Goal: Information Seeking & Learning: Learn about a topic

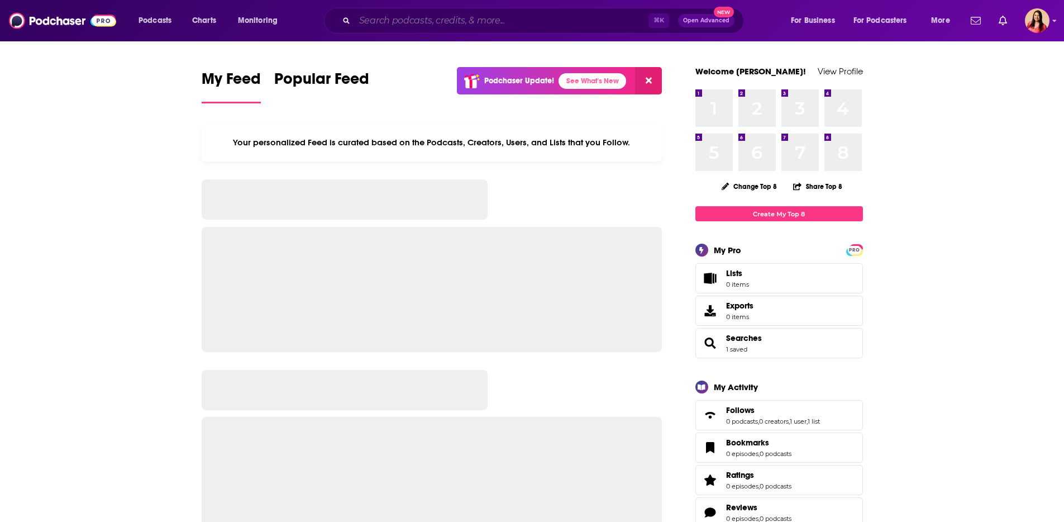
click at [428, 16] on input "Search podcasts, credits, & more..." at bounding box center [502, 21] width 294 height 18
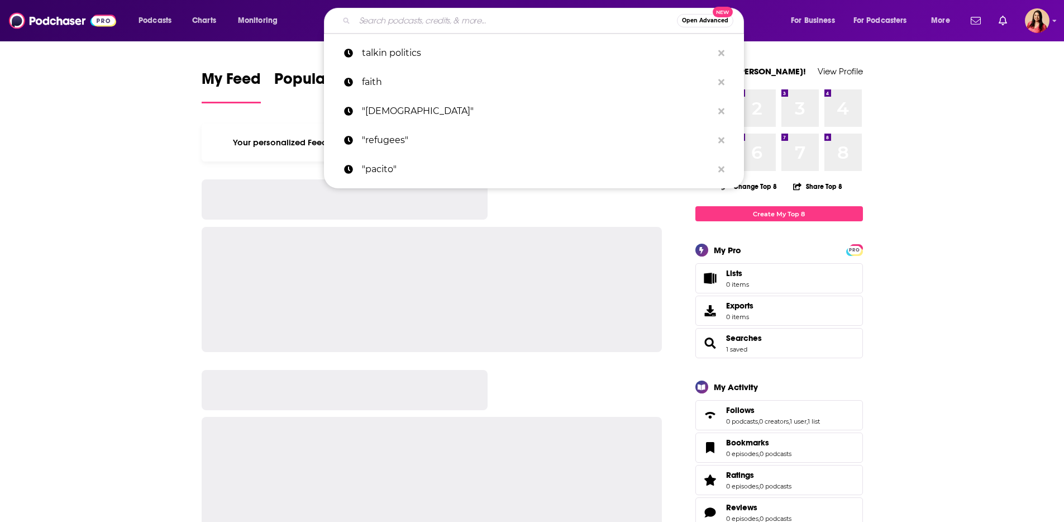
paste input "We Da People Podcast"
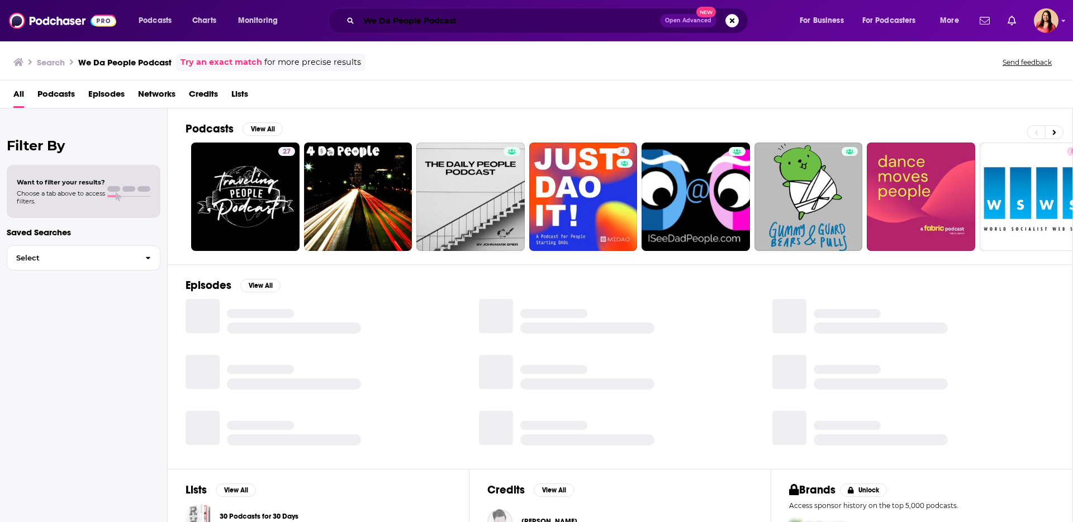
click at [455, 12] on input "We Da People Podcast" at bounding box center [509, 21] width 301 height 18
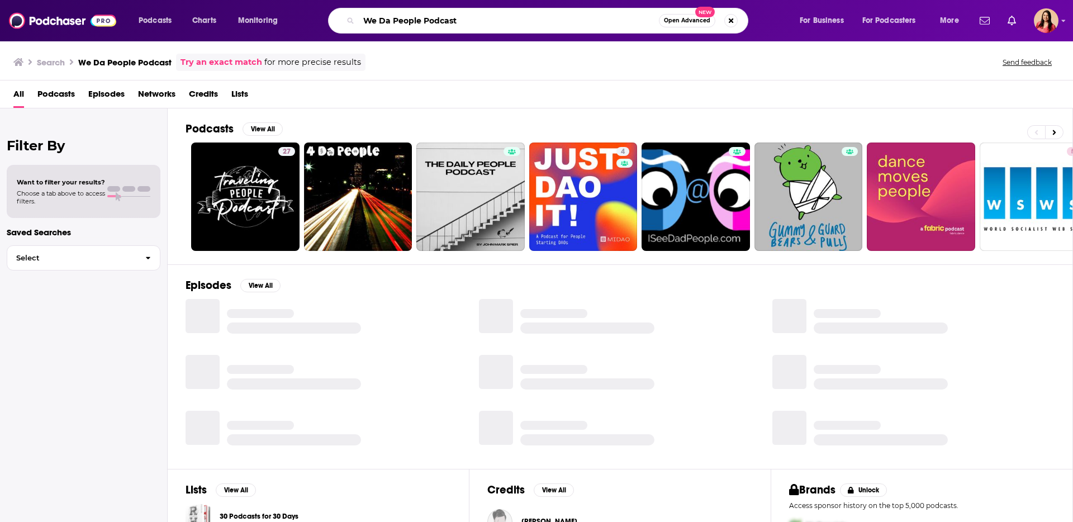
click at [455, 12] on input "We Da People Podcast" at bounding box center [509, 21] width 300 height 18
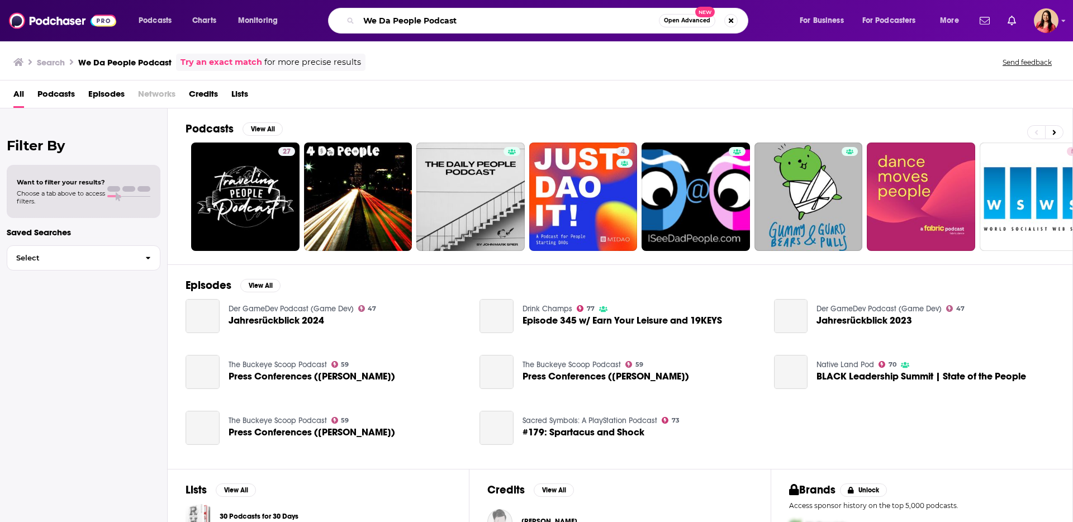
click at [455, 12] on input "We Da People Podcast" at bounding box center [509, 21] width 300 height 18
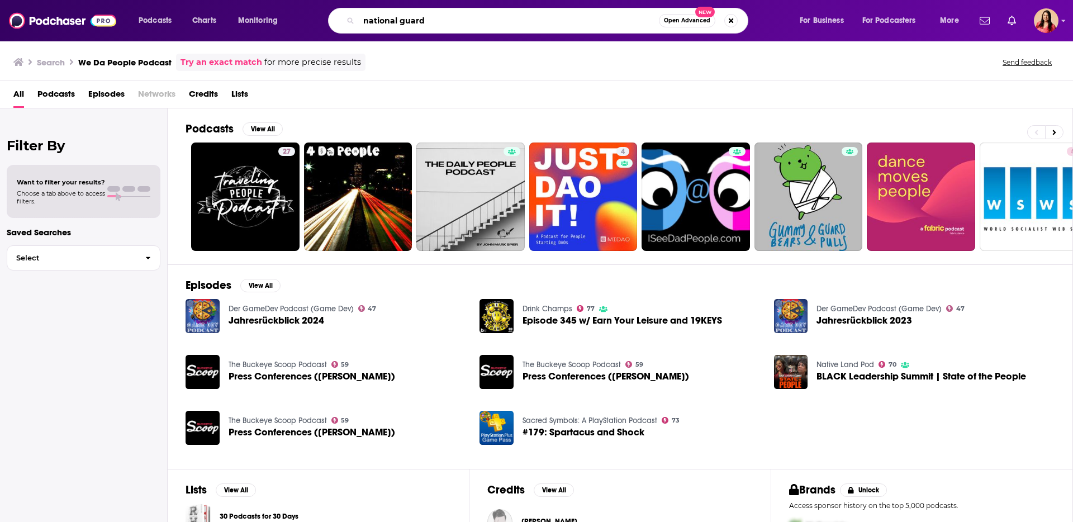
type input "national guard"
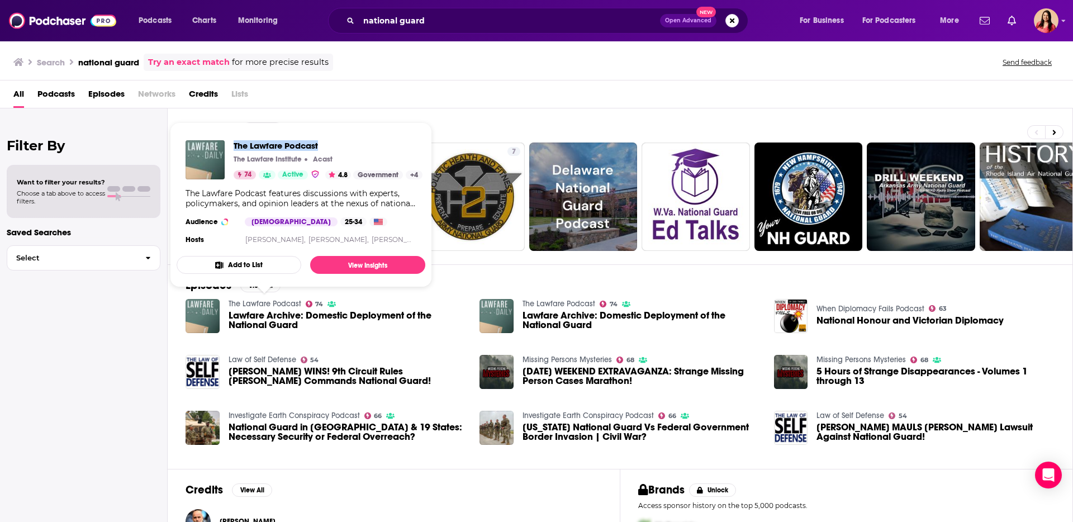
drag, startPoint x: 231, startPoint y: 144, endPoint x: 345, endPoint y: 170, distance: 117.6
click at [327, 146] on div "The Lawfare Podcast The Lawfare Institute Acast 74 Active 4.8 Government + 4" at bounding box center [303, 159] width 237 height 39
copy span "The Lawfare Podcast"
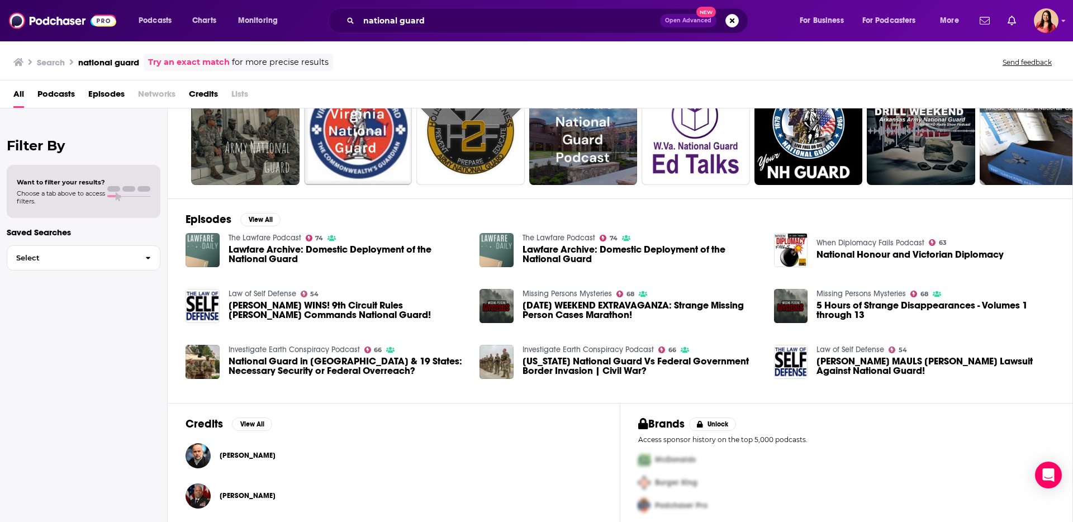
scroll to position [64, 0]
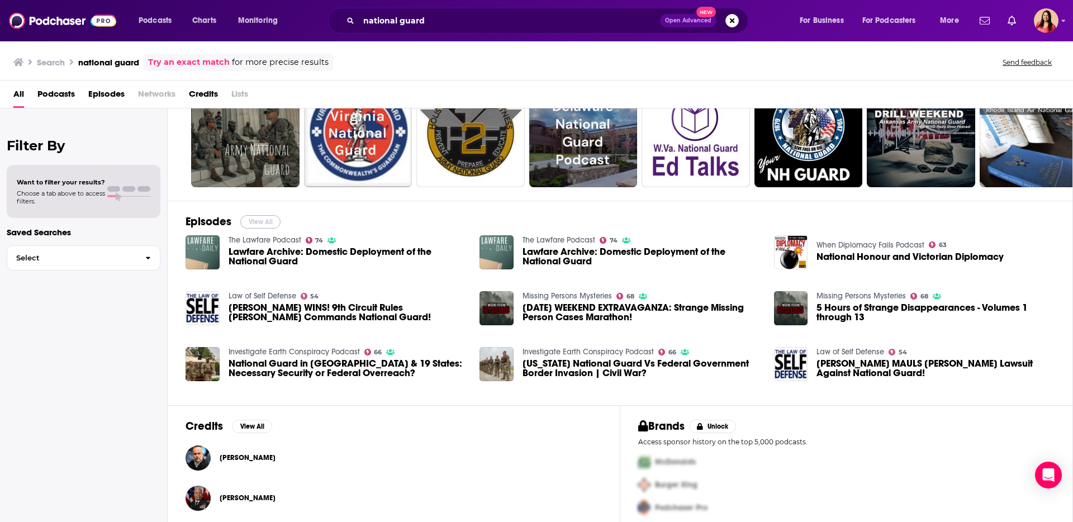
click at [259, 220] on button "View All" at bounding box center [260, 221] width 40 height 13
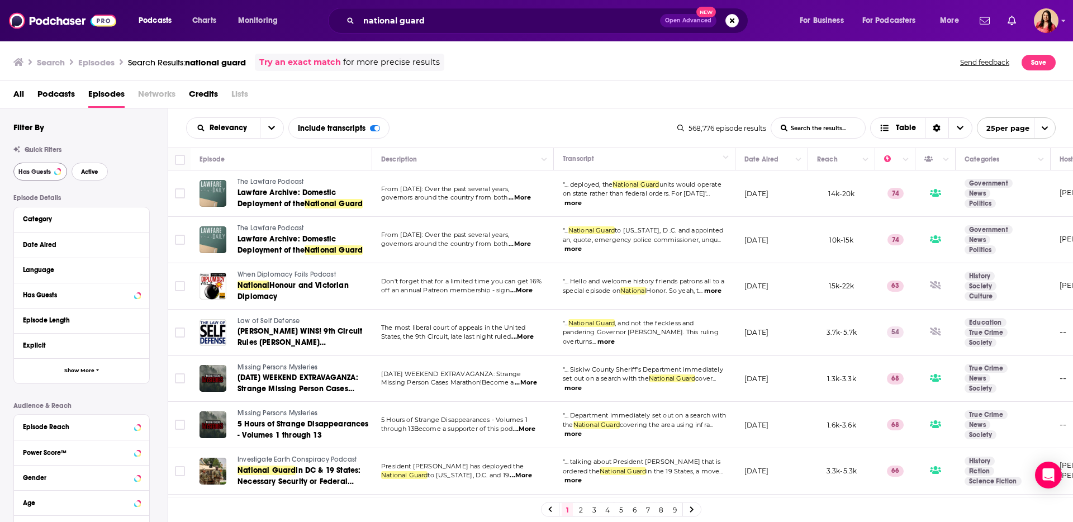
drag, startPoint x: 88, startPoint y: 171, endPoint x: 40, endPoint y: 173, distance: 48.1
click at [88, 171] on span "Active" at bounding box center [89, 172] width 17 height 6
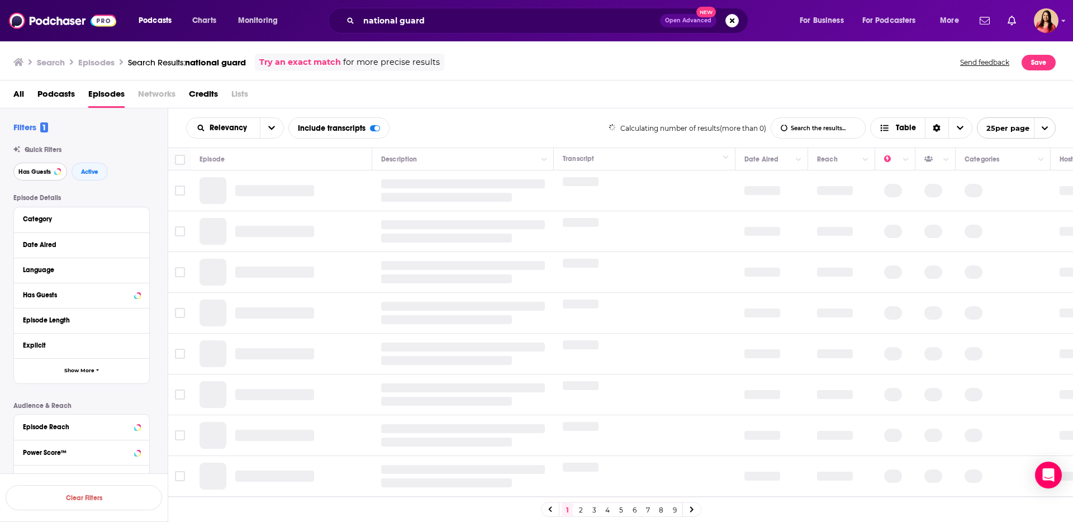
click at [31, 174] on span "Has Guests" at bounding box center [34, 172] width 32 height 6
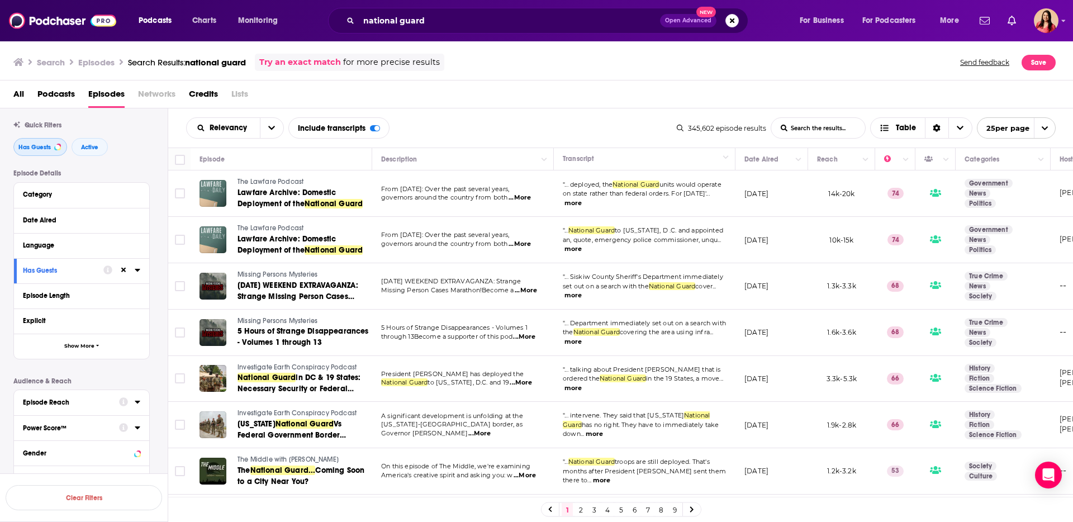
scroll to position [104, 0]
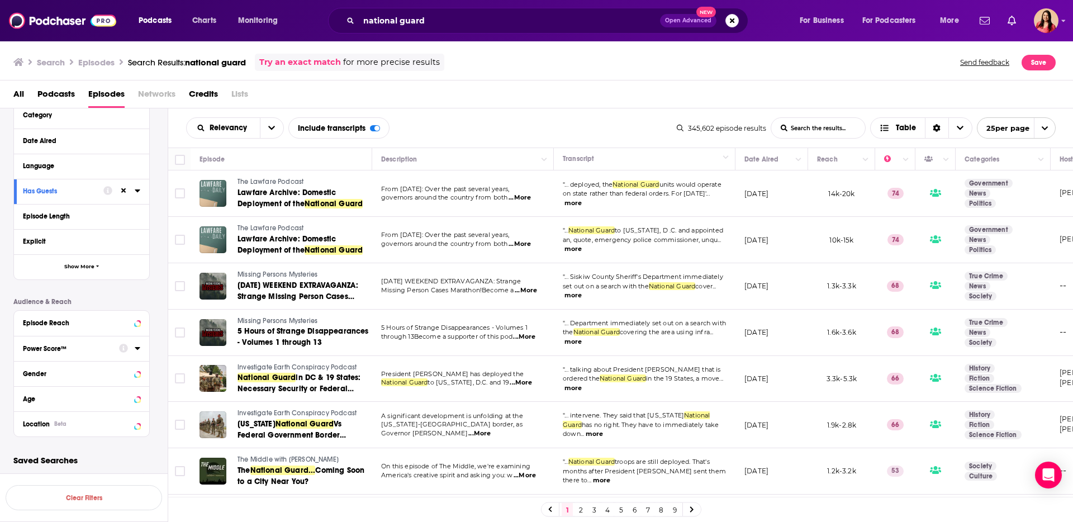
click at [132, 350] on div at bounding box center [129, 348] width 21 height 14
click at [137, 349] on icon at bounding box center [137, 348] width 5 height 3
click at [28, 446] on icon at bounding box center [27, 448] width 7 height 7
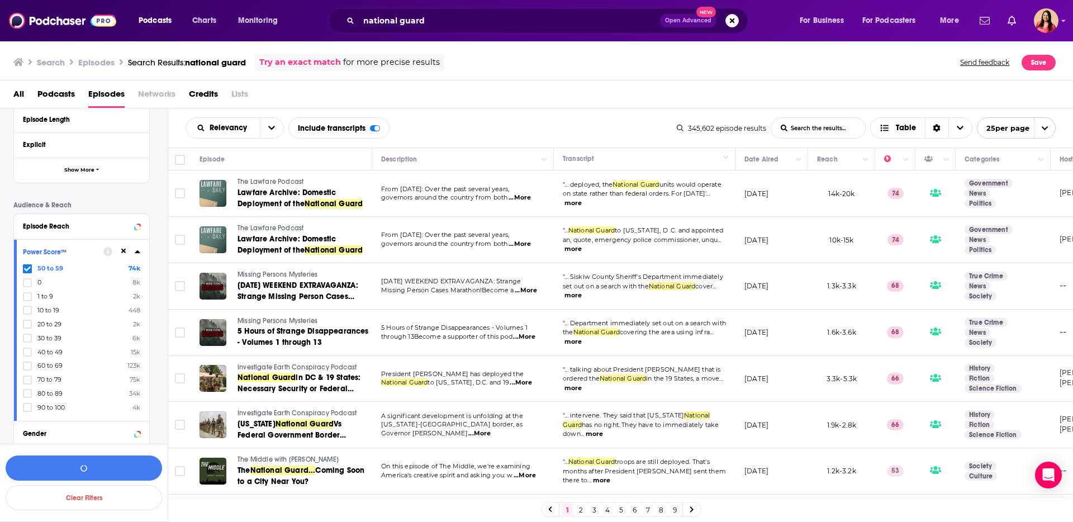
scroll to position [213, 0]
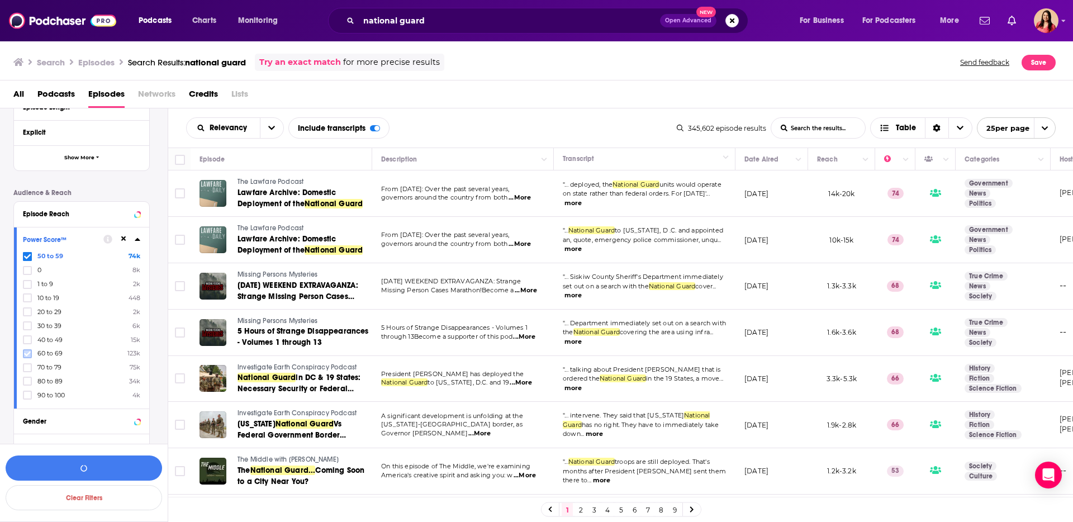
click at [27, 357] on label at bounding box center [27, 353] width 9 height 9
click at [27, 368] on icon at bounding box center [27, 367] width 7 height 5
click at [27, 379] on icon at bounding box center [27, 381] width 7 height 7
click at [28, 394] on icon at bounding box center [27, 395] width 7 height 5
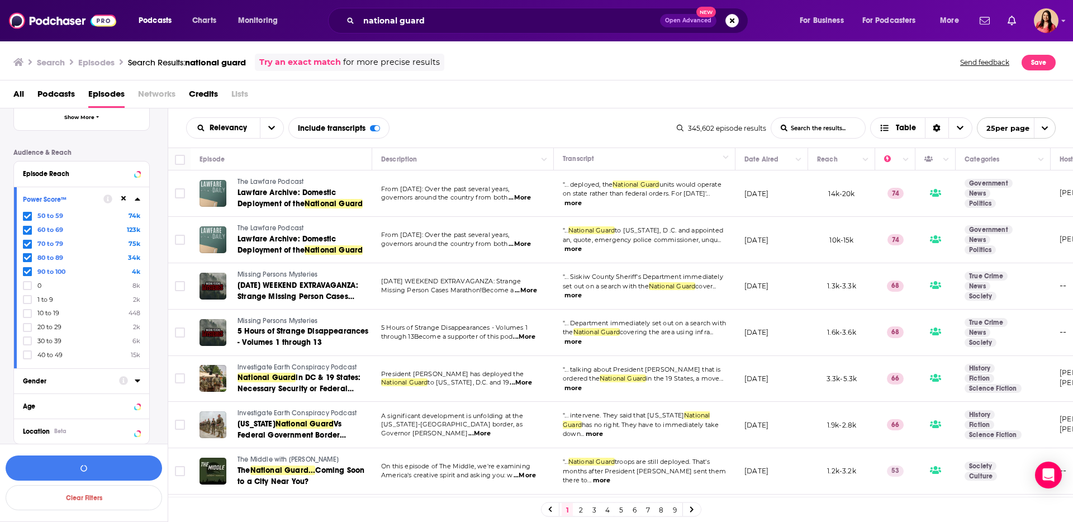
scroll to position [260, 0]
click at [27, 266] on icon at bounding box center [27, 264] width 7 height 5
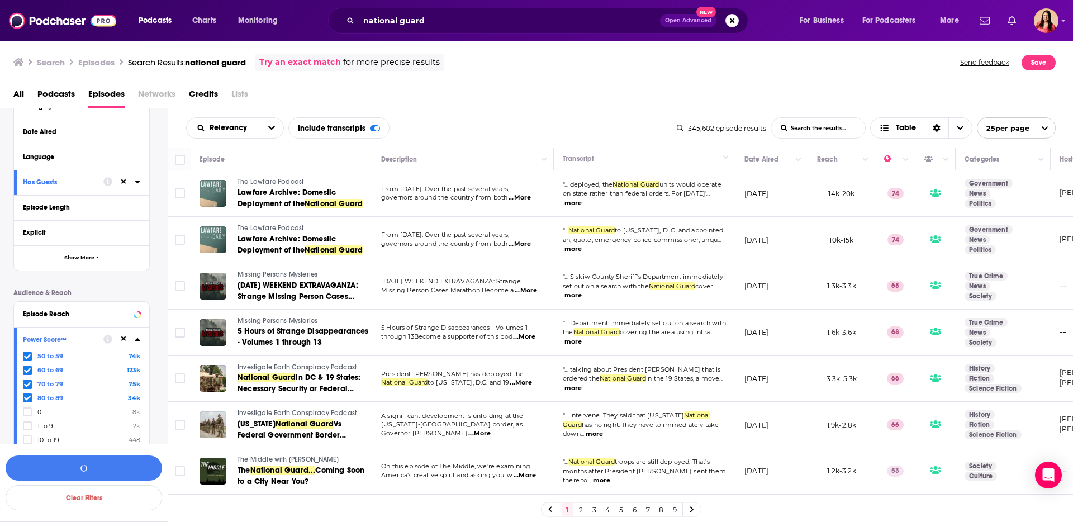
scroll to position [0, 0]
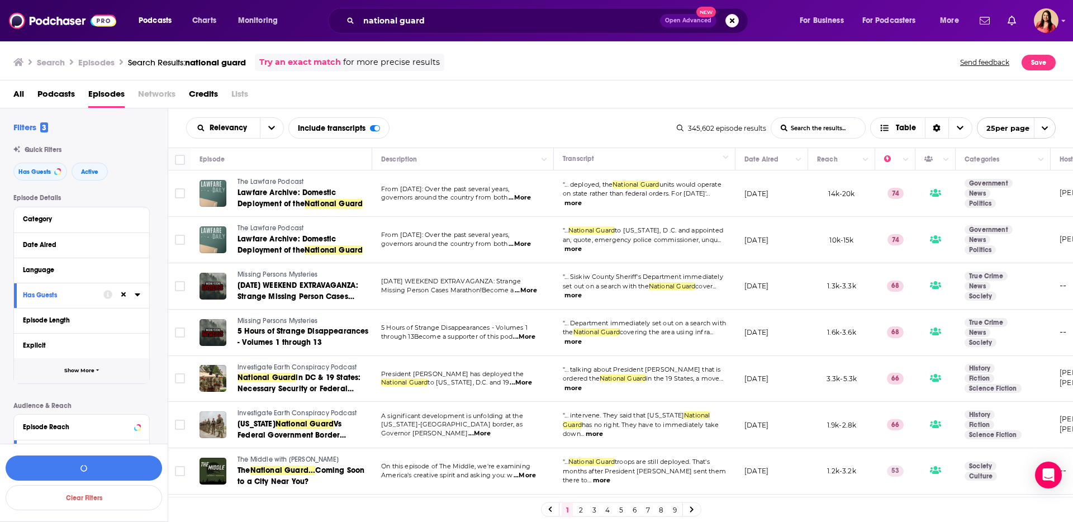
click at [72, 378] on button "Show More" at bounding box center [81, 370] width 135 height 25
click at [69, 471] on button "View 10k+ Results" at bounding box center [84, 467] width 156 height 25
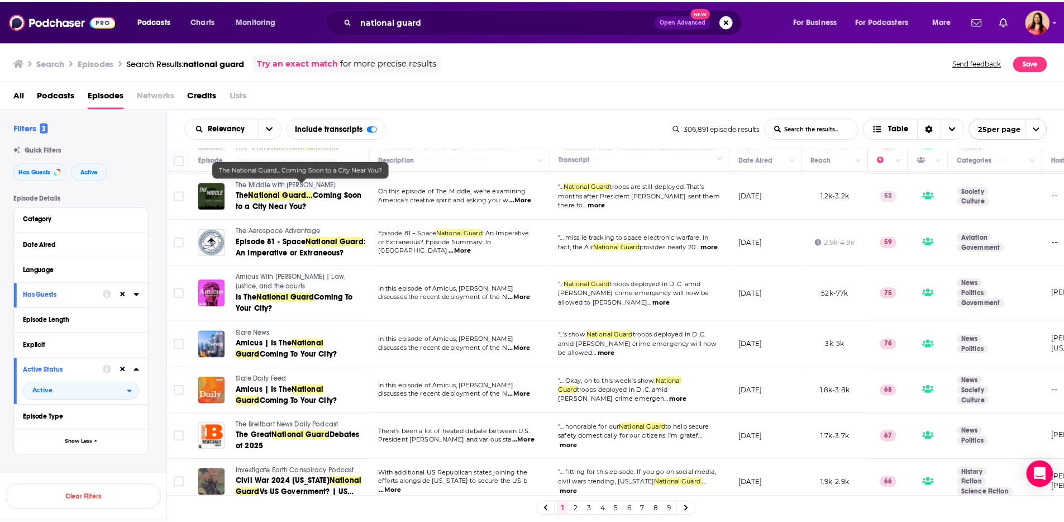
scroll to position [275, 0]
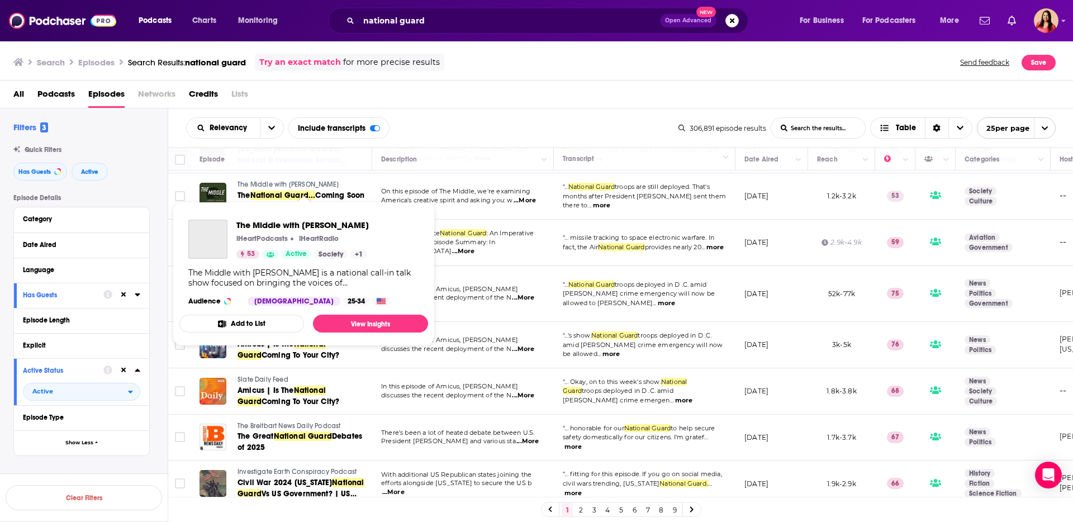
click at [270, 185] on span "The Middle with Jeremy Hobson" at bounding box center [287, 184] width 101 height 8
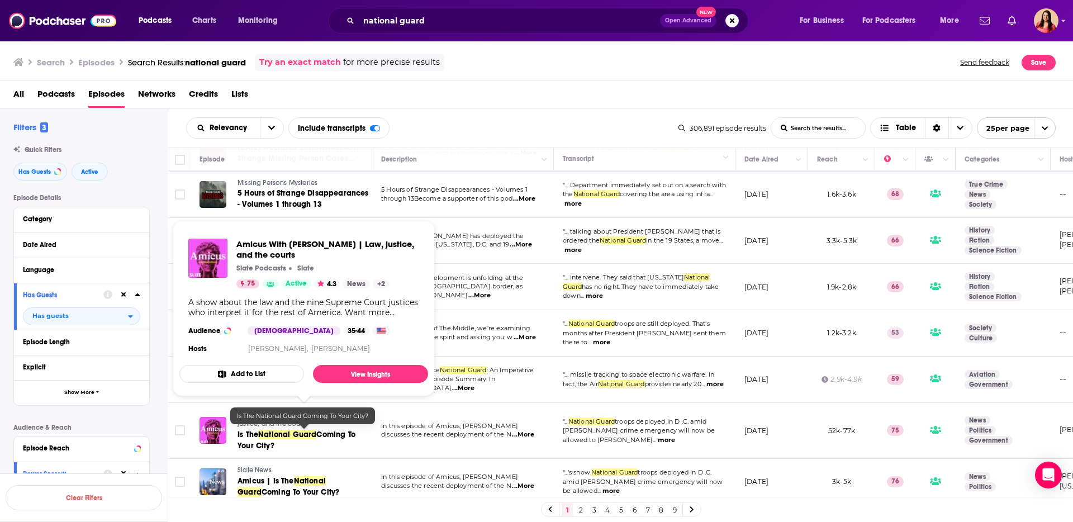
scroll to position [140, 0]
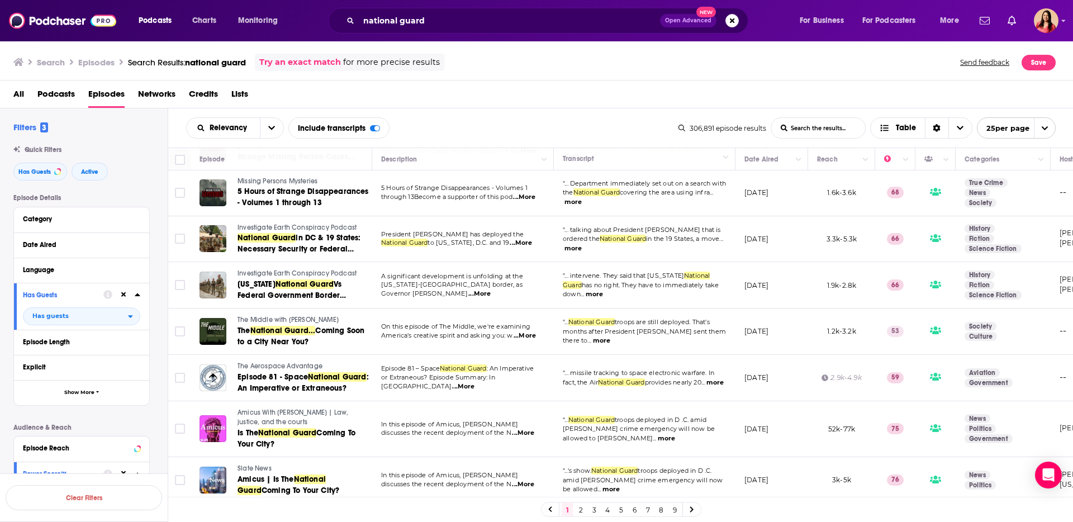
click at [480, 134] on div "Relevancy List Search Input Search the results... Include transcripts Table" at bounding box center [432, 127] width 492 height 21
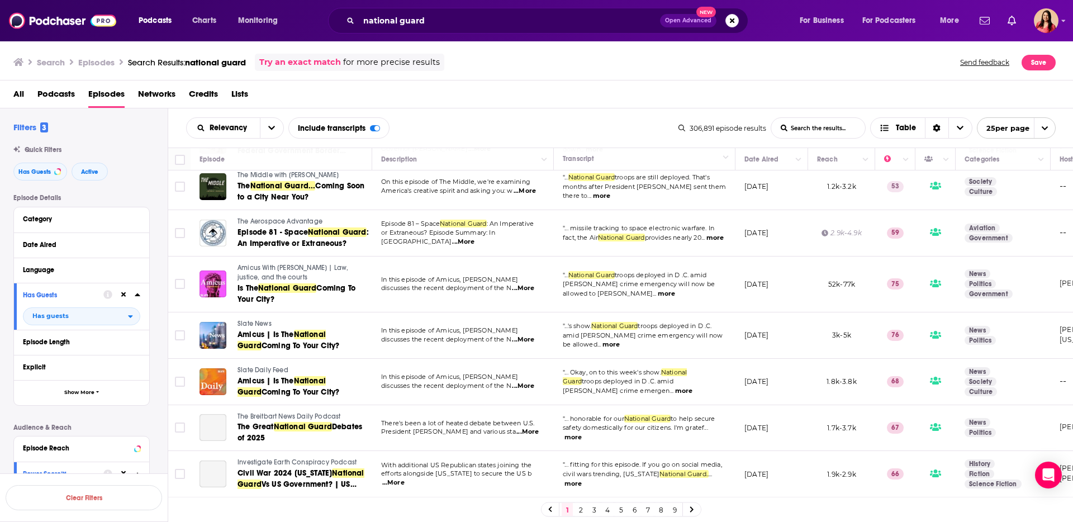
scroll to position [294, 0]
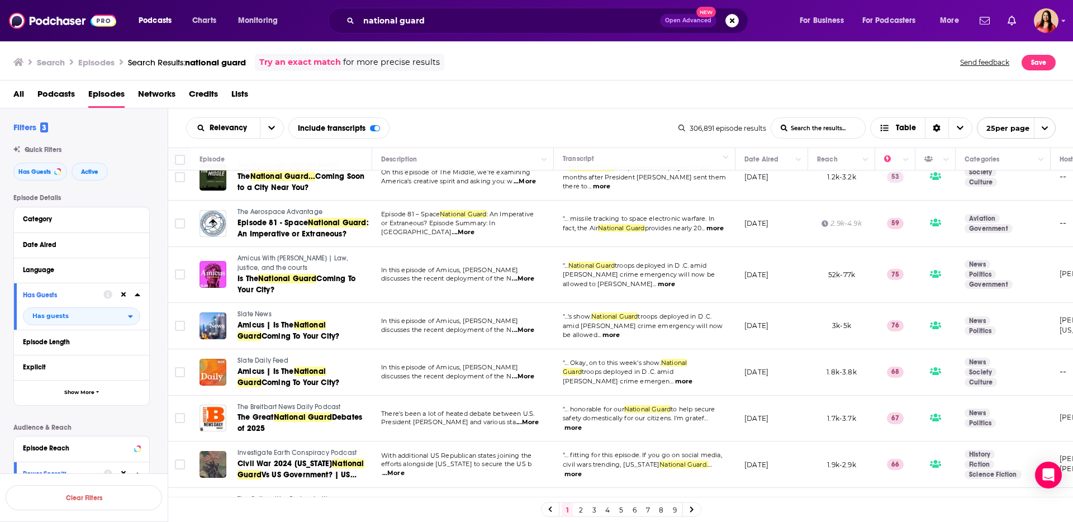
click at [504, 85] on div "All Podcasts Episodes Networks Credits Lists" at bounding box center [538, 96] width 1051 height 23
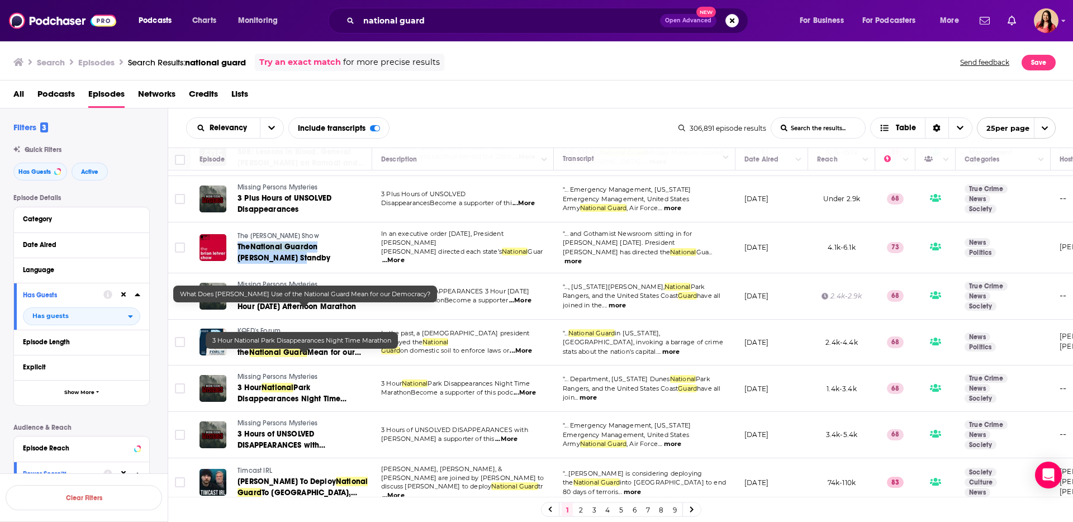
scroll to position [845, 0]
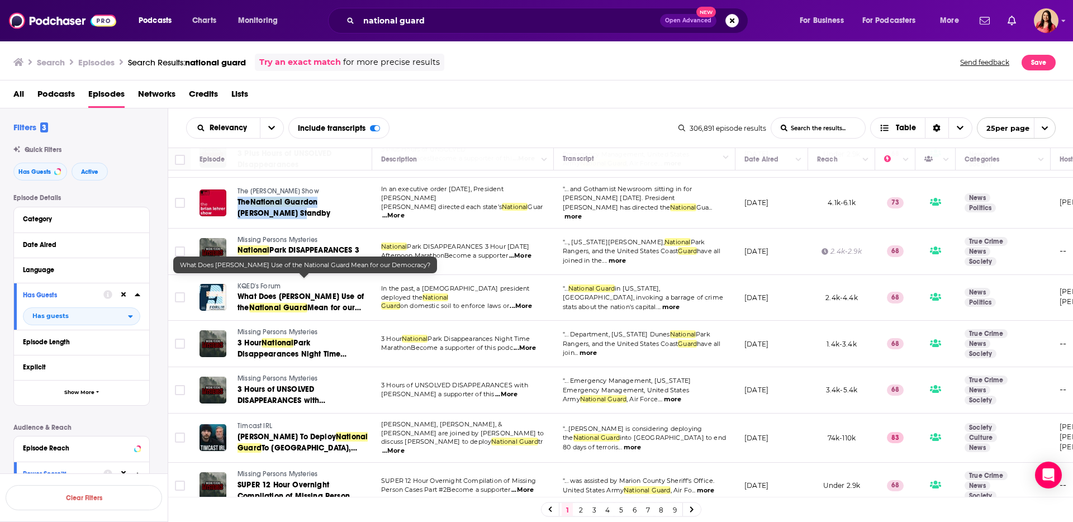
click at [585, 506] on link "2" at bounding box center [580, 509] width 11 height 13
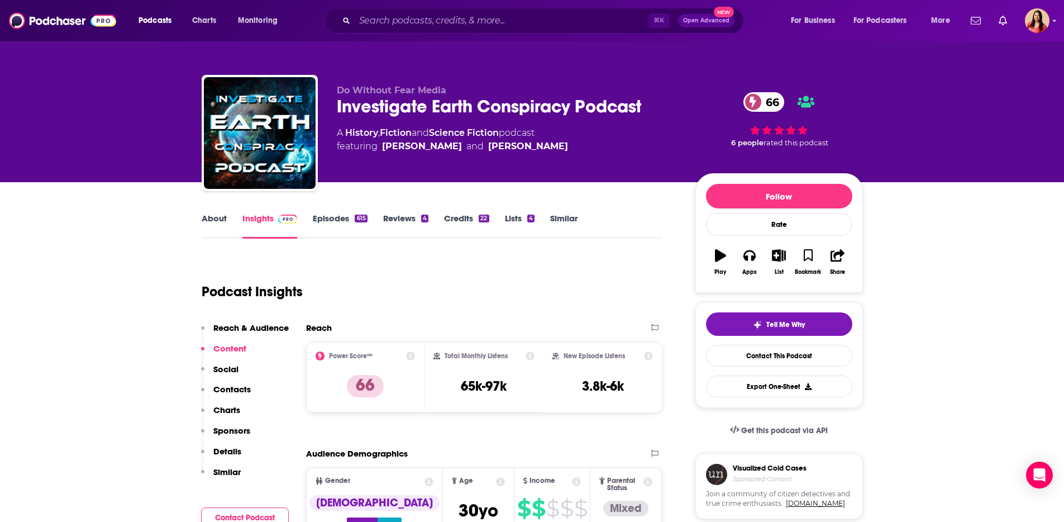
click at [331, 222] on link "Episodes 615" at bounding box center [340, 226] width 54 height 26
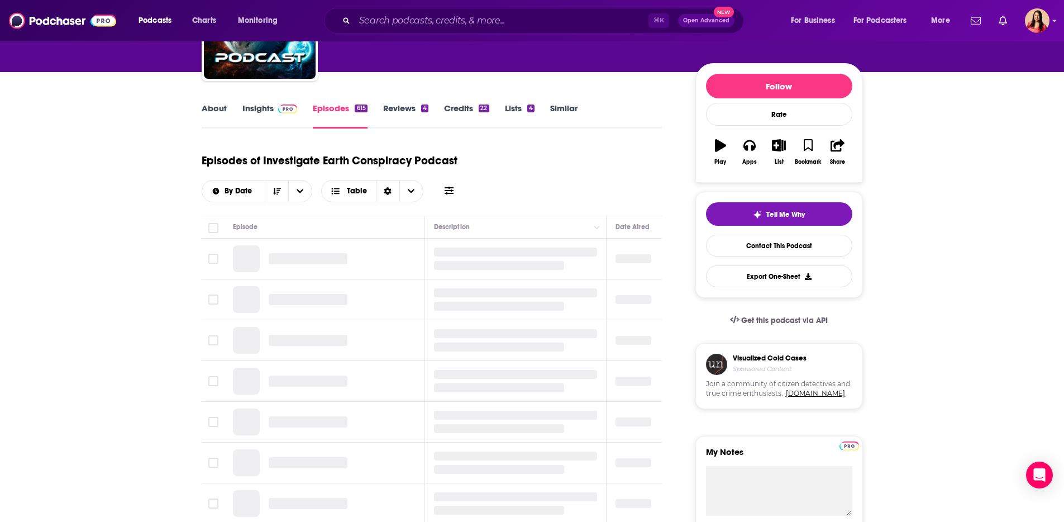
scroll to position [246, 0]
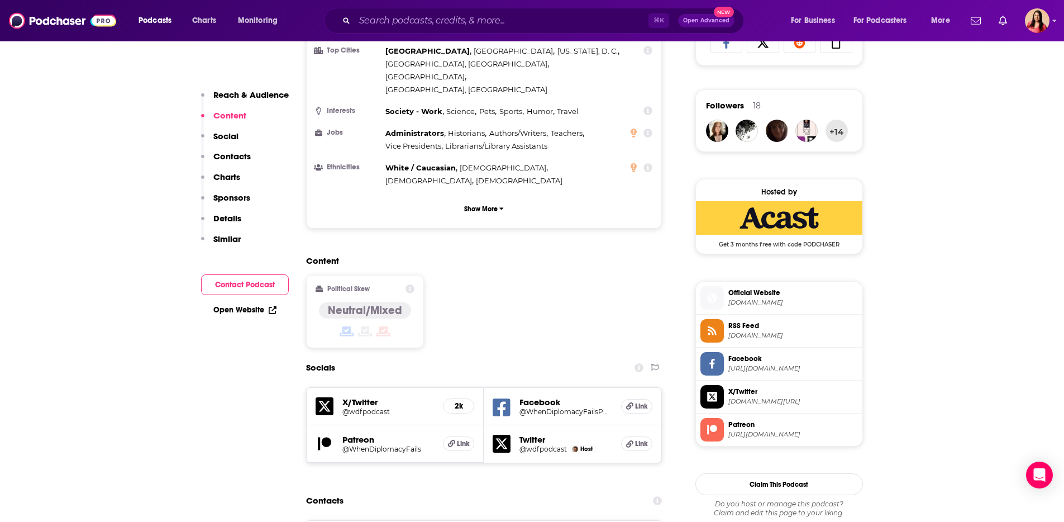
scroll to position [1, 0]
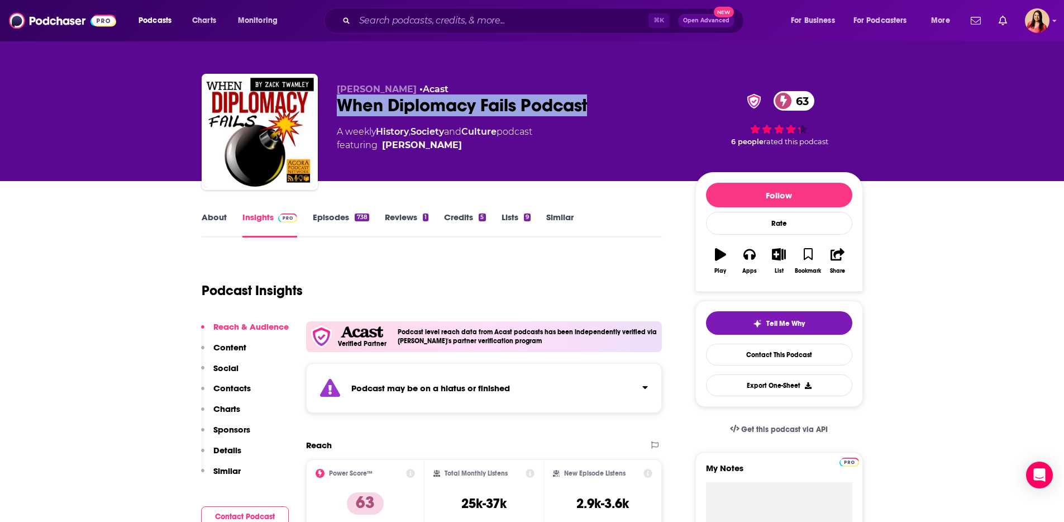
drag, startPoint x: 339, startPoint y: 101, endPoint x: 604, endPoint y: 103, distance: 265.9
click at [604, 103] on div "When Diplomacy Fails Podcast 63" at bounding box center [507, 105] width 341 height 22
copy h2 "When Diplomacy Fails Podcast"
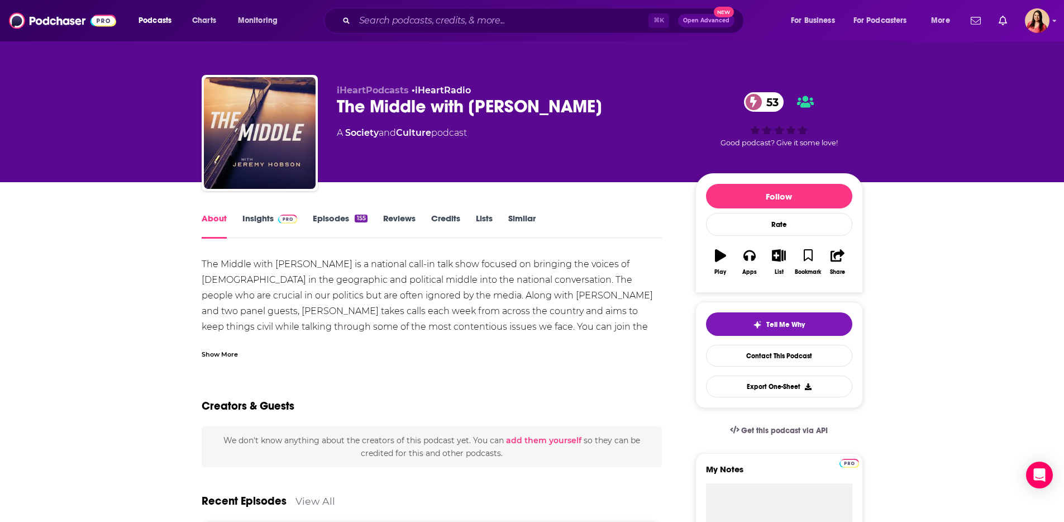
click at [254, 220] on link "Insights" at bounding box center [269, 226] width 55 height 26
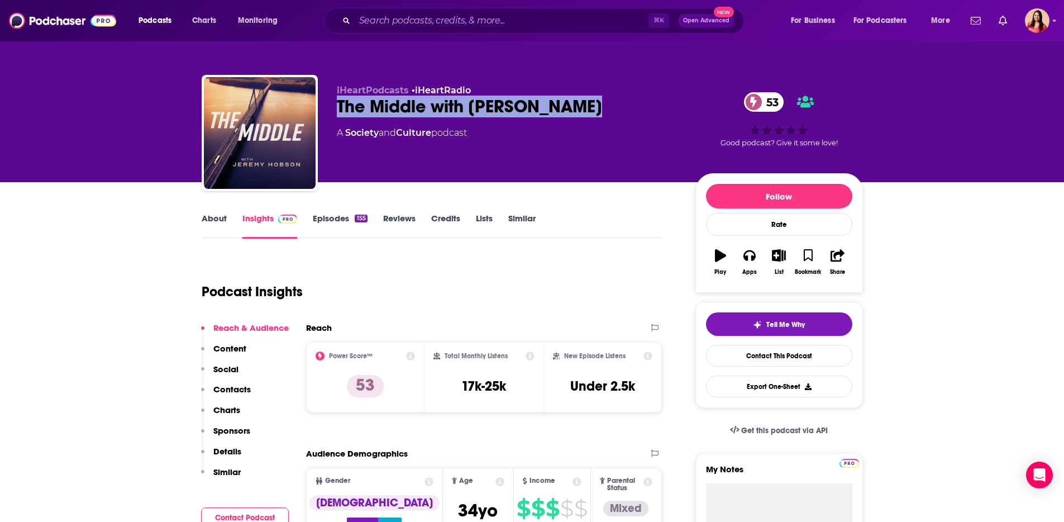
drag, startPoint x: 337, startPoint y: 103, endPoint x: 625, endPoint y: 112, distance: 287.8
click at [625, 112] on div "The Middle with Jeremy Hobson 53" at bounding box center [507, 107] width 341 height 22
copy h2 "The Middle with Jeremy Hobson"
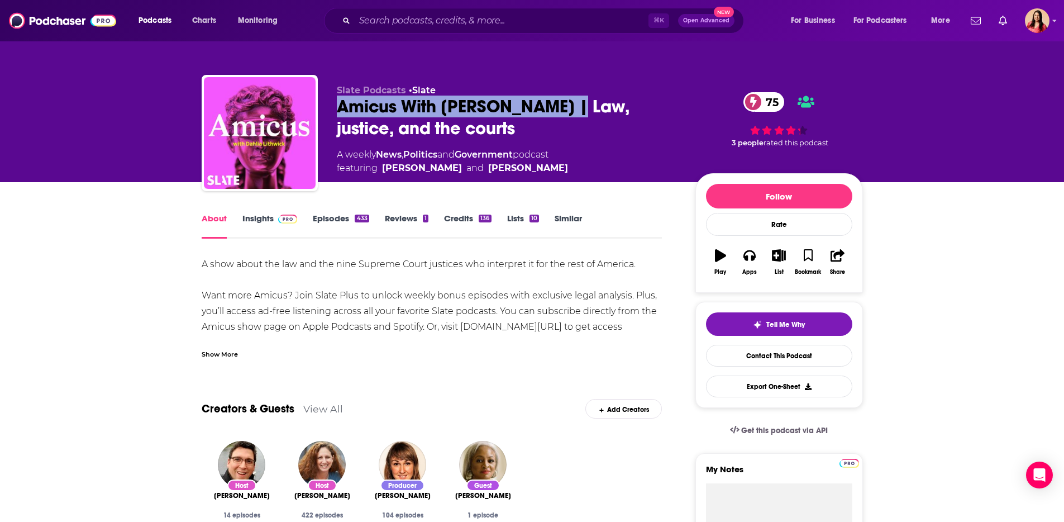
drag, startPoint x: 330, startPoint y: 103, endPoint x: 561, endPoint y: 106, distance: 231.3
click at [561, 106] on div "Slate Podcasts • Slate Amicus With [PERSON_NAME] | Law, justice, and the courts…" at bounding box center [532, 135] width 661 height 121
copy h1 "Amicus With [PERSON_NAME]"
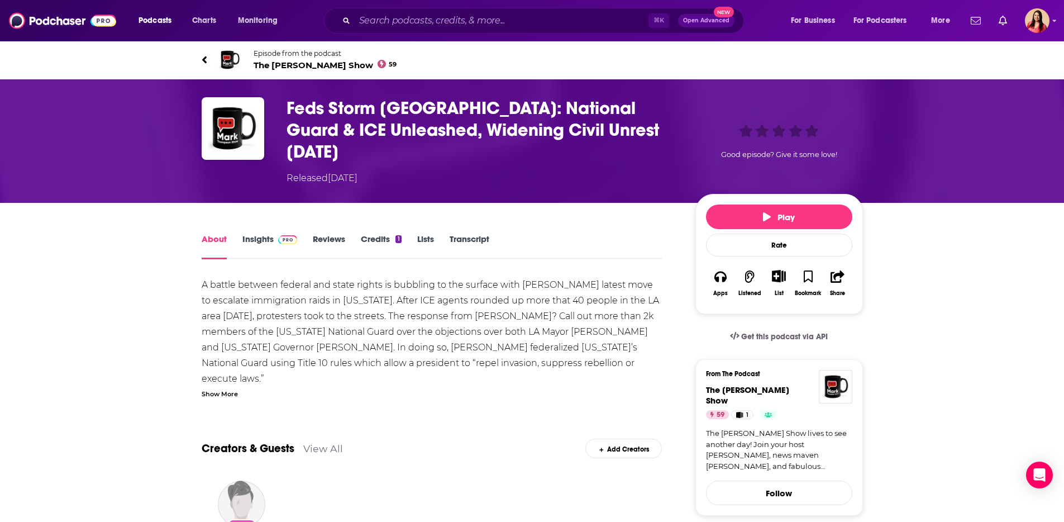
click at [265, 234] on link "Insights" at bounding box center [269, 247] width 55 height 26
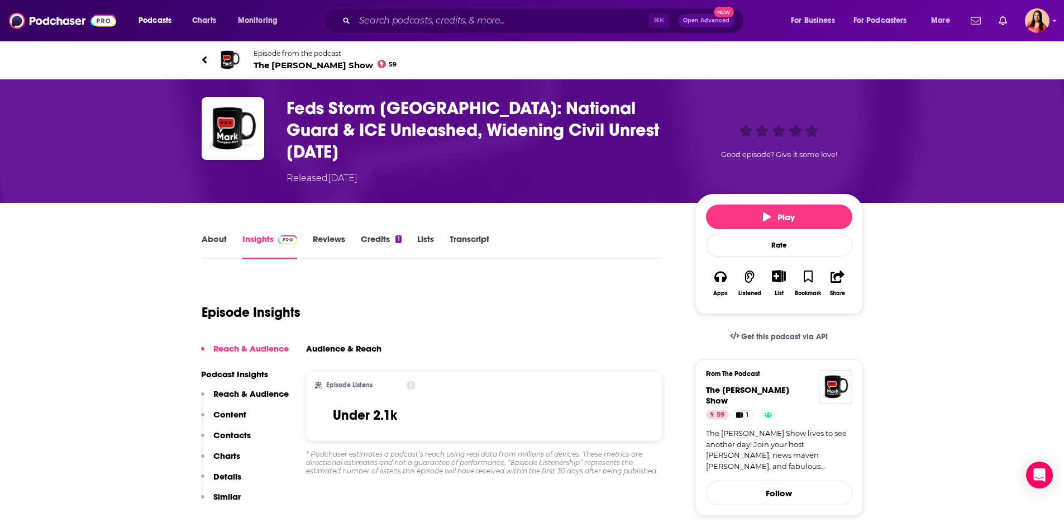
click at [202, 57] on icon at bounding box center [205, 59] width 6 height 11
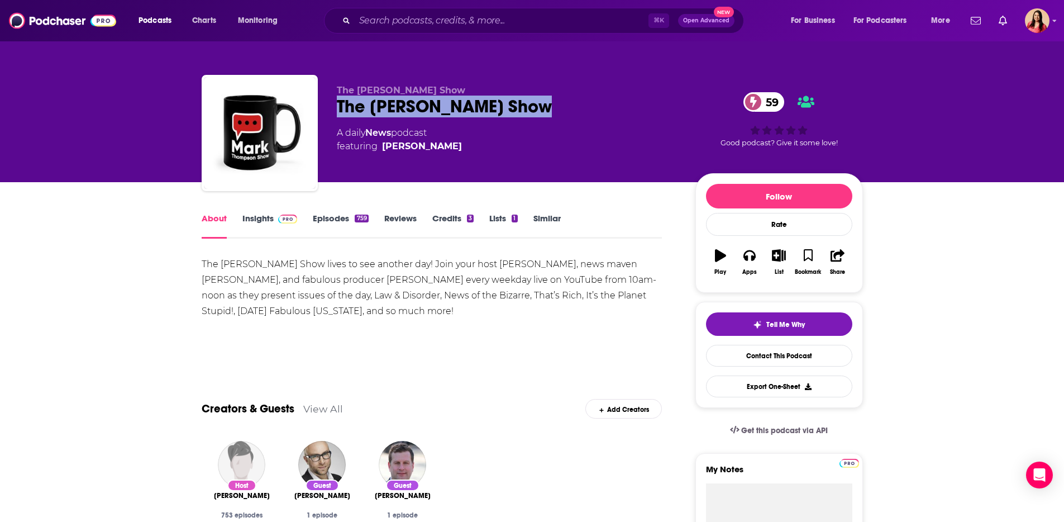
drag, startPoint x: 338, startPoint y: 107, endPoint x: 555, endPoint y: 109, distance: 216.8
click at [554, 109] on div "The Mark Thompson Show 59" at bounding box center [507, 107] width 341 height 22
copy h1 "The Mark Thompson Show"
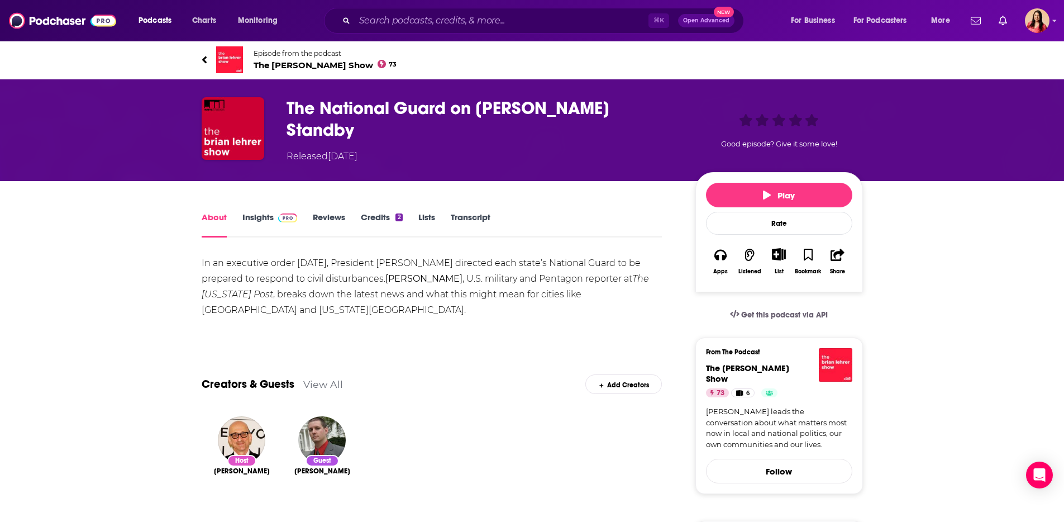
click at [271, 66] on span "The [PERSON_NAME] Show 73" at bounding box center [326, 65] width 144 height 11
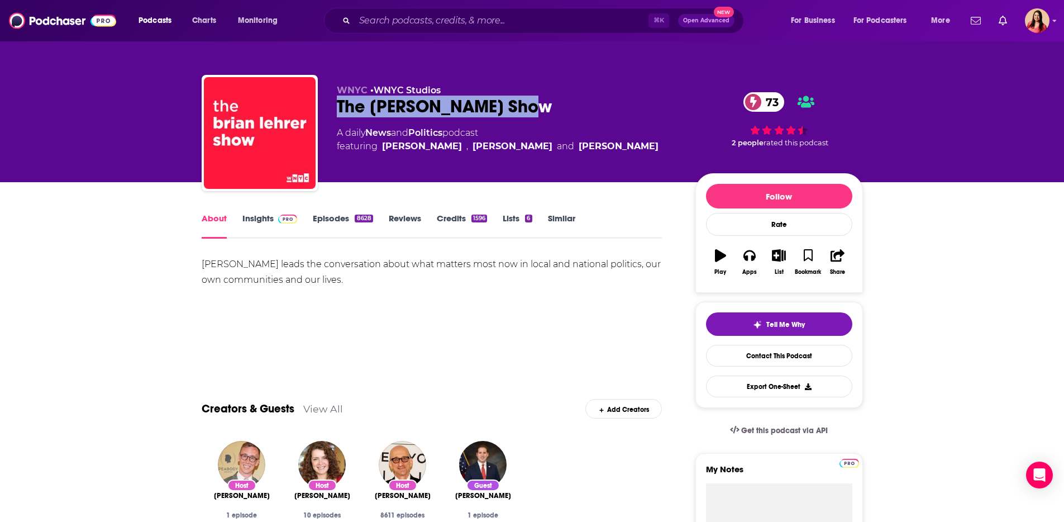
drag, startPoint x: 335, startPoint y: 108, endPoint x: 544, endPoint y: 112, distance: 209.0
click at [544, 112] on div "WNYC • WNYC Studios The [PERSON_NAME] Show 73 A daily News and Politics podcast…" at bounding box center [532, 135] width 661 height 121
copy h1 "The [PERSON_NAME] Show"
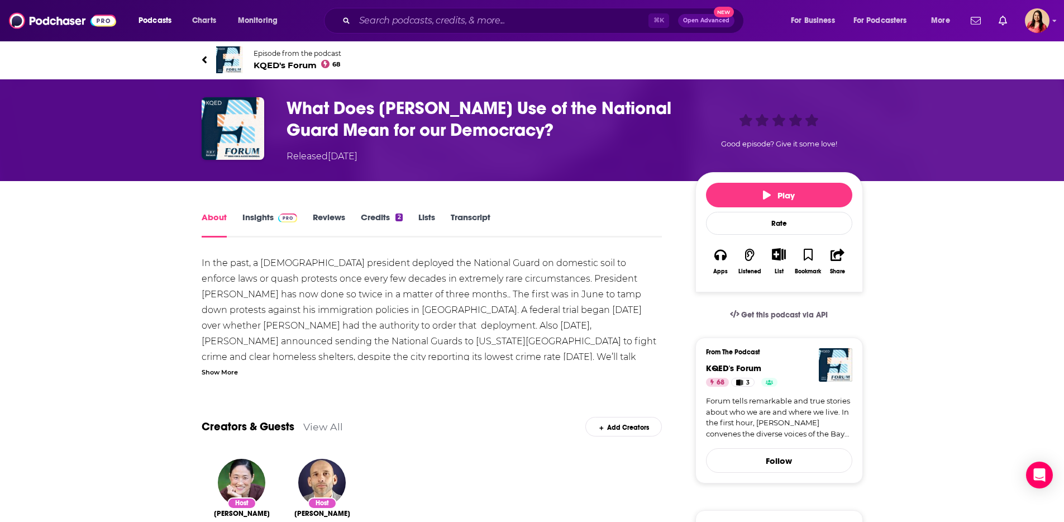
click at [266, 60] on span "KQED's Forum 68" at bounding box center [298, 65] width 88 height 11
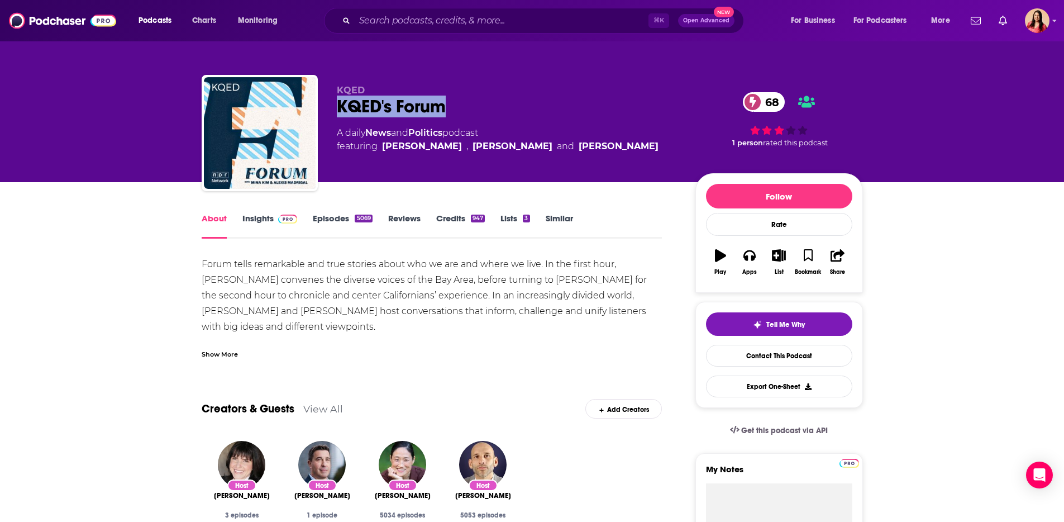
drag, startPoint x: 335, startPoint y: 109, endPoint x: 451, endPoint y: 109, distance: 115.6
click at [451, 109] on div "KQED KQED's Forum 68 A daily News and Politics podcast featuring [PERSON_NAME] …" at bounding box center [532, 135] width 661 height 121
copy h1 "KQED's Forum"
click at [274, 225] on link "Insights" at bounding box center [269, 226] width 55 height 26
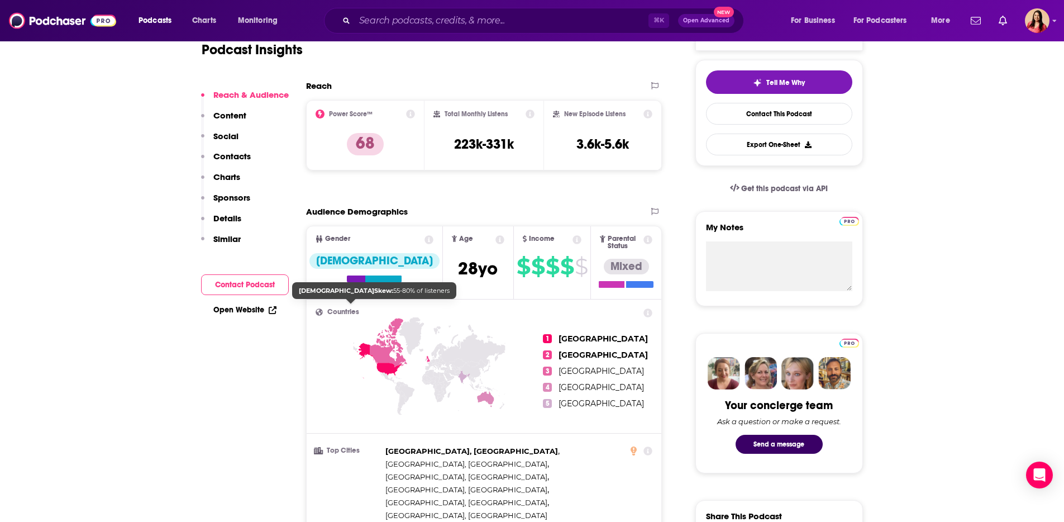
scroll to position [744, 0]
